Goal: Task Accomplishment & Management: Use online tool/utility

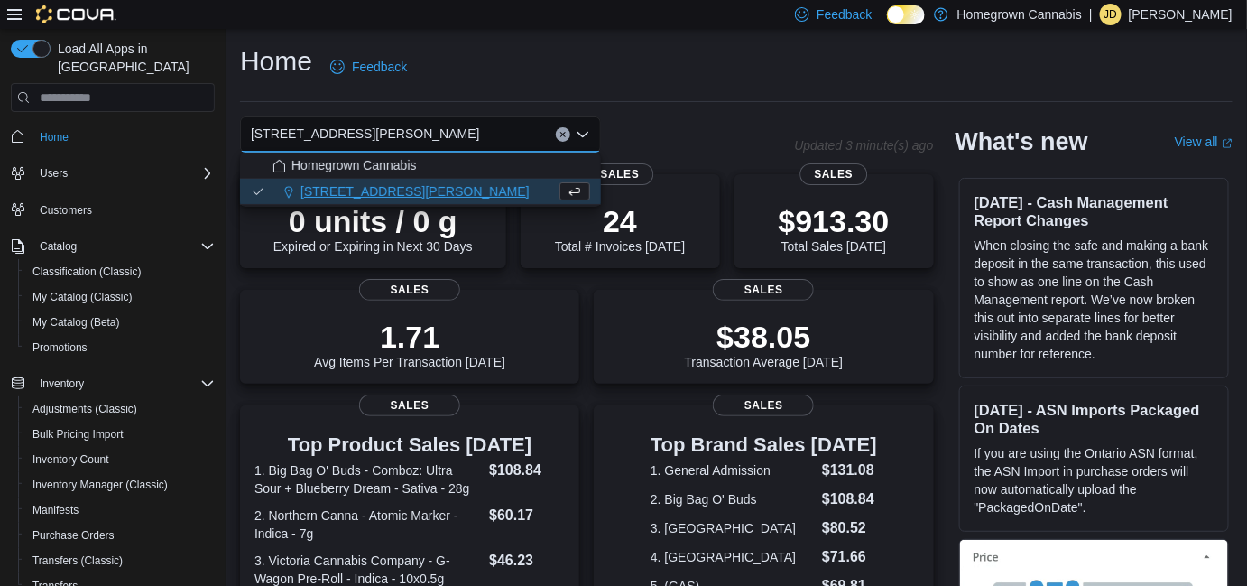
click at [473, 165] on div "Homegrown Cannabis" at bounding box center [431, 165] width 318 height 18
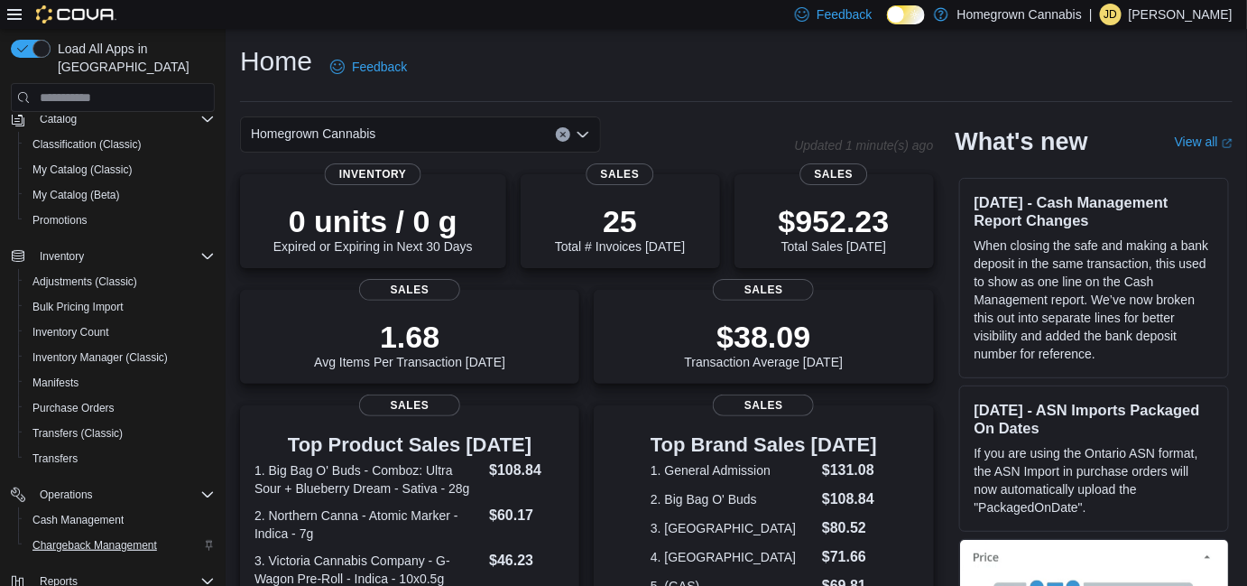
scroll to position [269, 0]
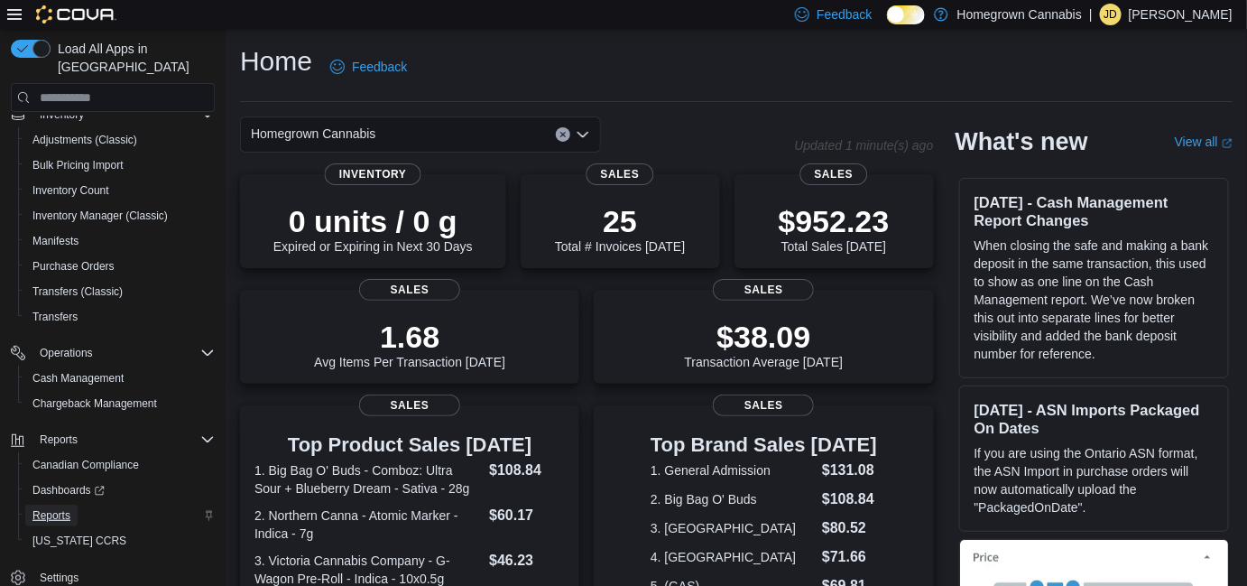
click at [60, 508] on span "Reports" at bounding box center [51, 515] width 38 height 14
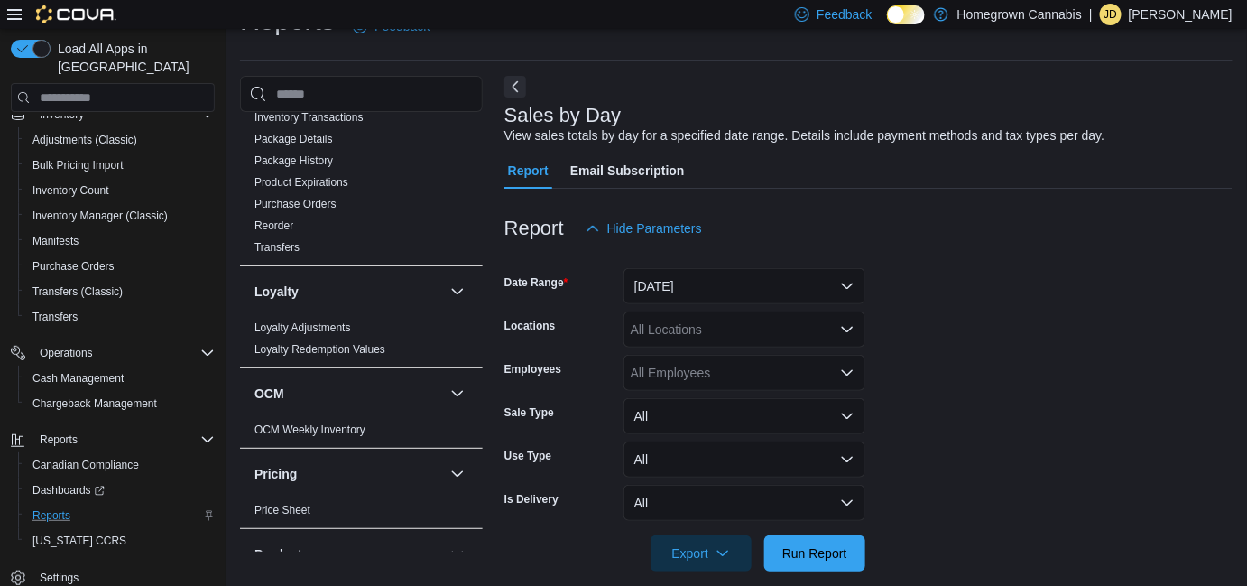
scroll to position [1148, 0]
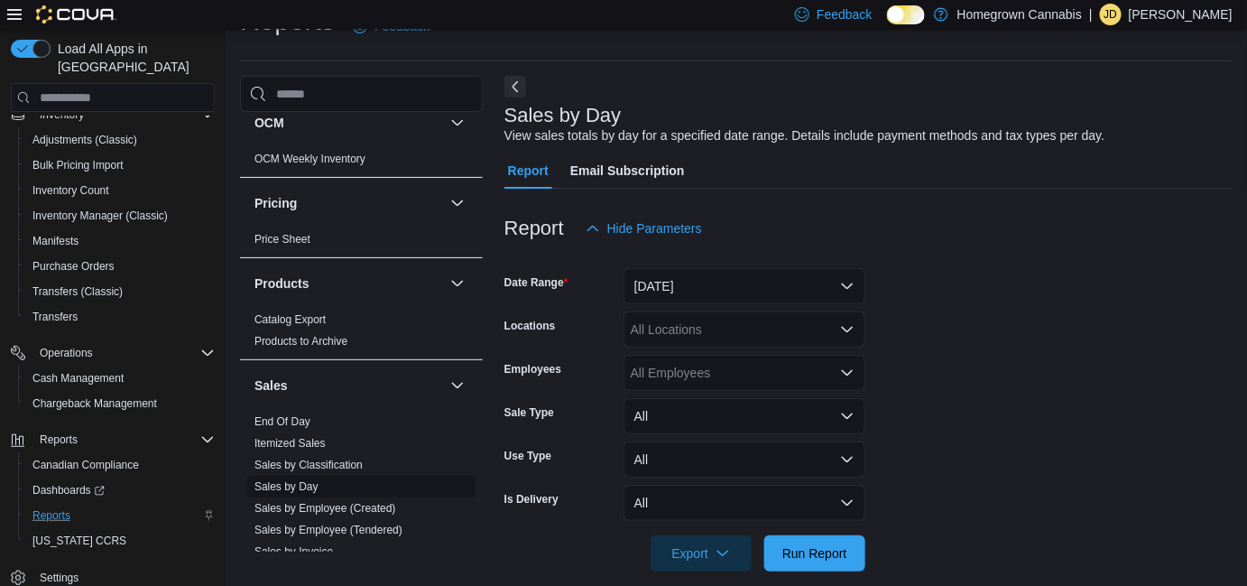
click at [294, 480] on link "Sales by Day" at bounding box center [286, 486] width 64 height 13
click at [701, 281] on button "[DATE]" at bounding box center [744, 286] width 242 height 36
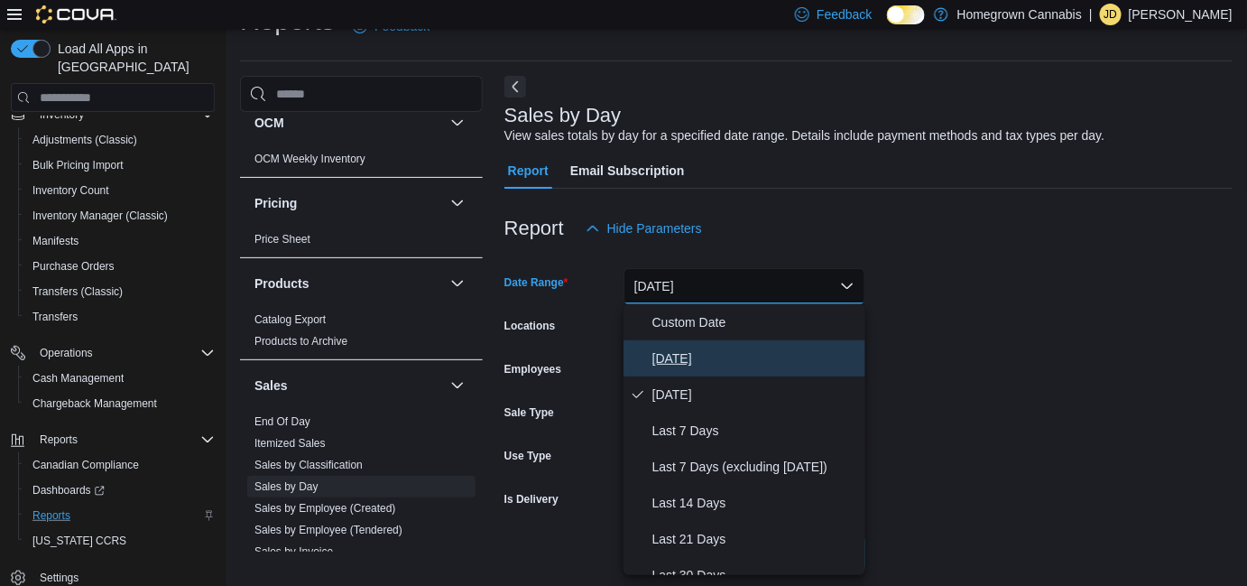
click at [686, 357] on span "[DATE]" at bounding box center [755, 358] width 206 height 22
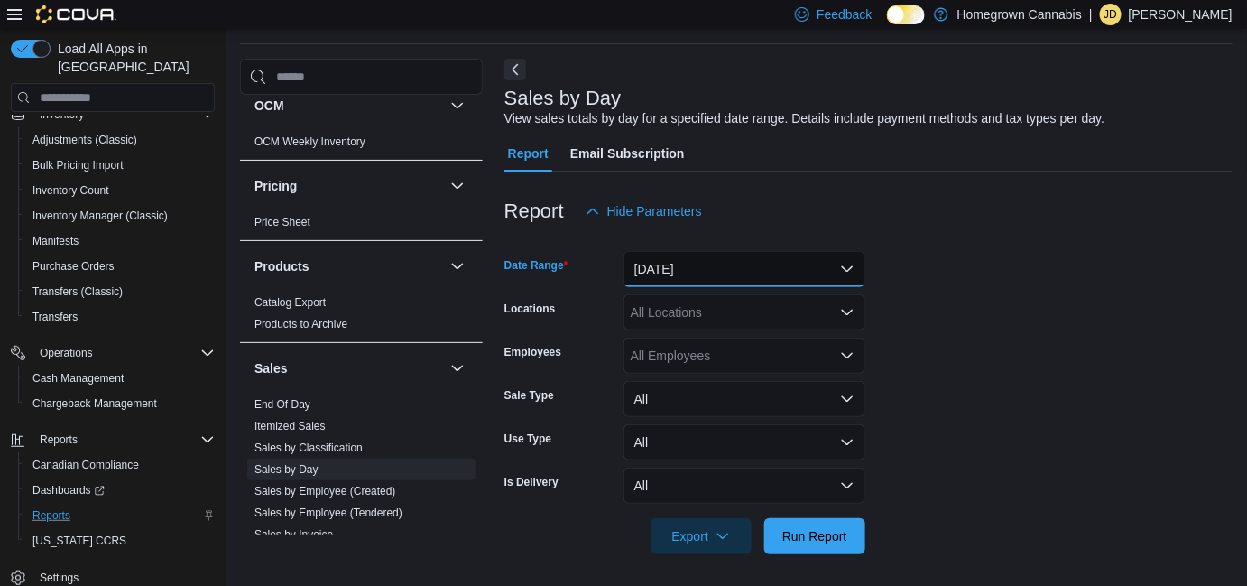
scroll to position [62, 0]
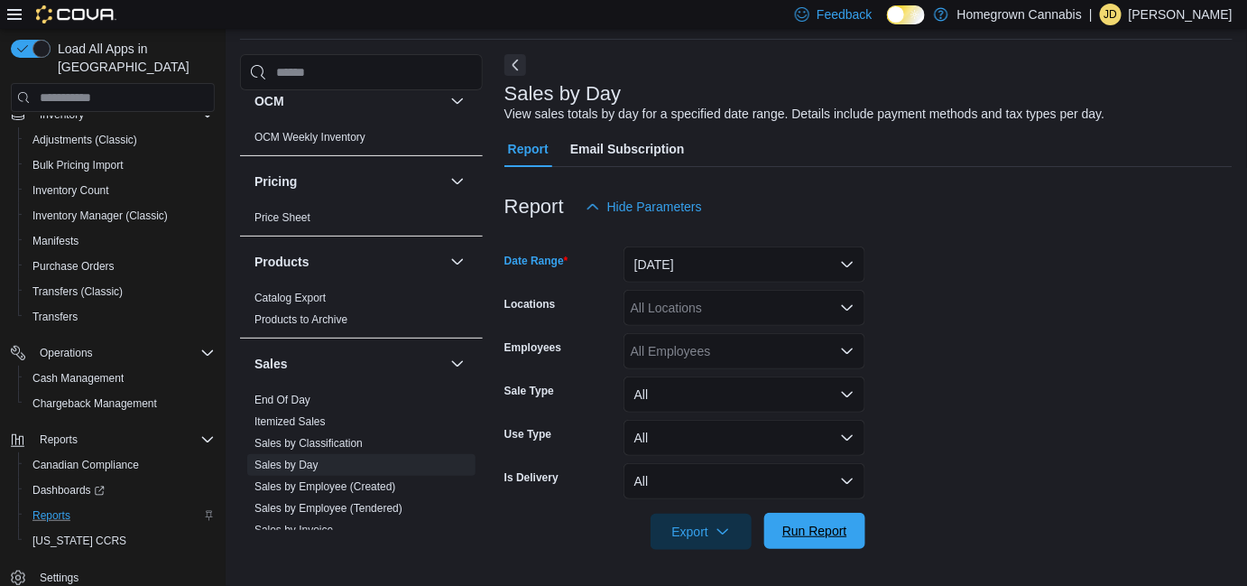
drag, startPoint x: 818, startPoint y: 521, endPoint x: 810, endPoint y: 503, distance: 19.8
click at [817, 521] on span "Run Report" at bounding box center [814, 531] width 79 height 36
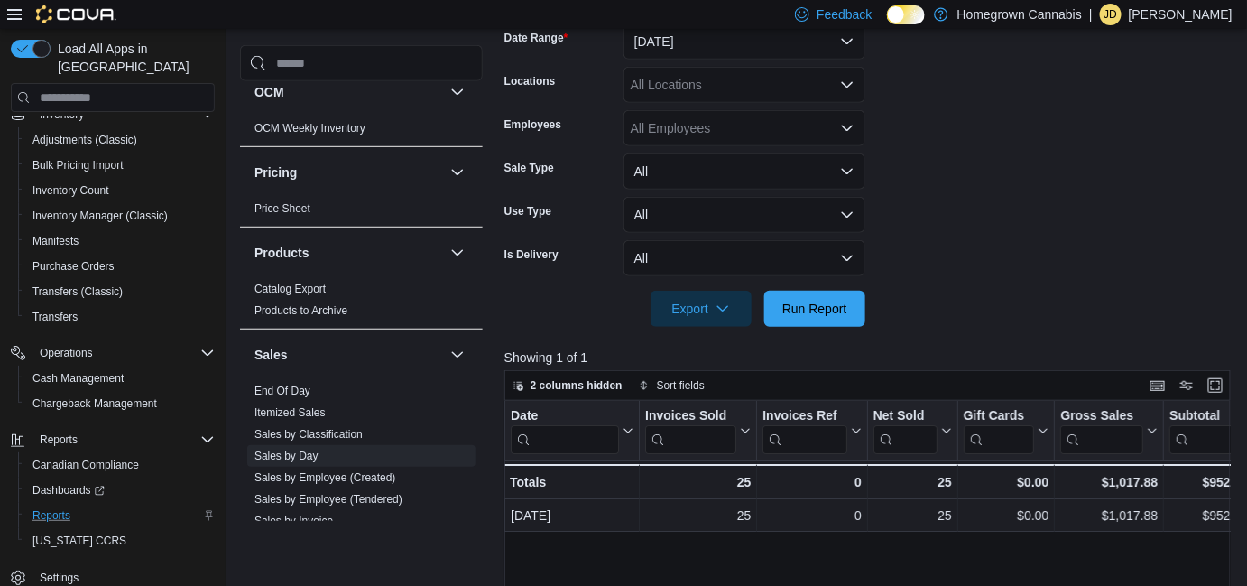
scroll to position [309, 0]
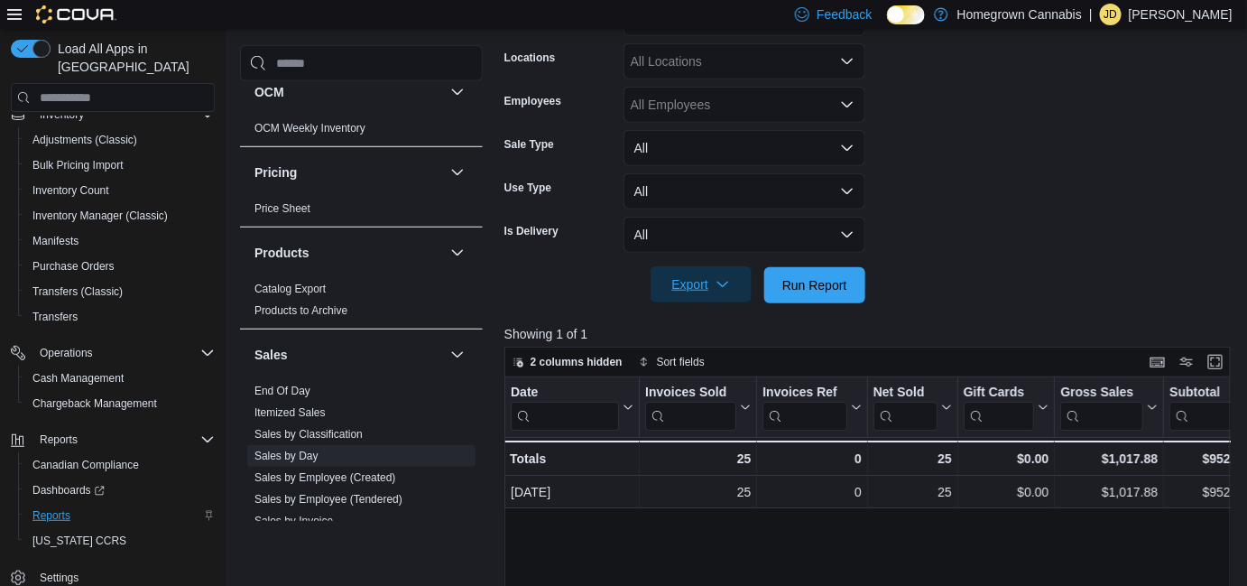
click at [686, 291] on span "Export" at bounding box center [700, 284] width 79 height 36
click at [687, 319] on span "Export to Excel" at bounding box center [703, 321] width 81 height 14
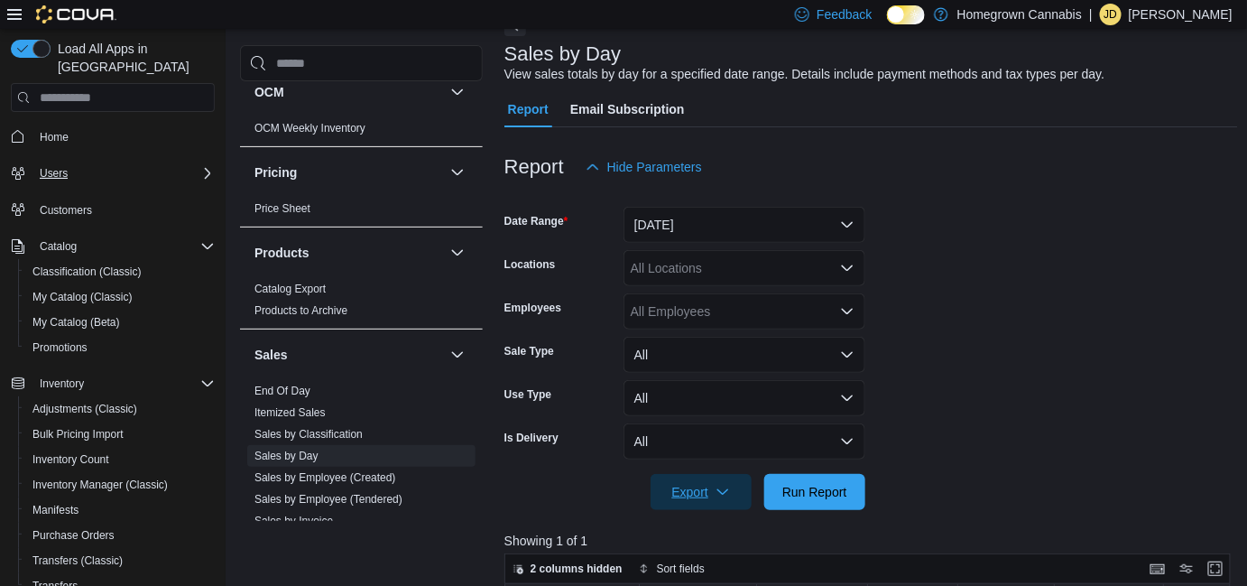
scroll to position [0, 0]
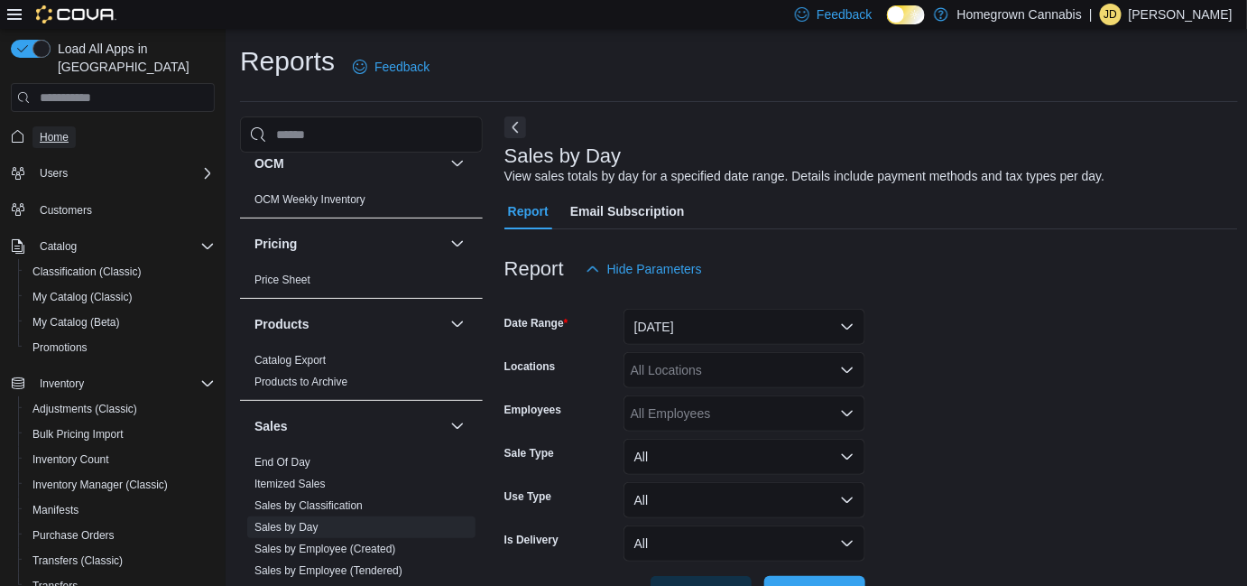
click at [51, 129] on span "Home" at bounding box center [54, 137] width 29 height 22
